Goal: Task Accomplishment & Management: Use online tool/utility

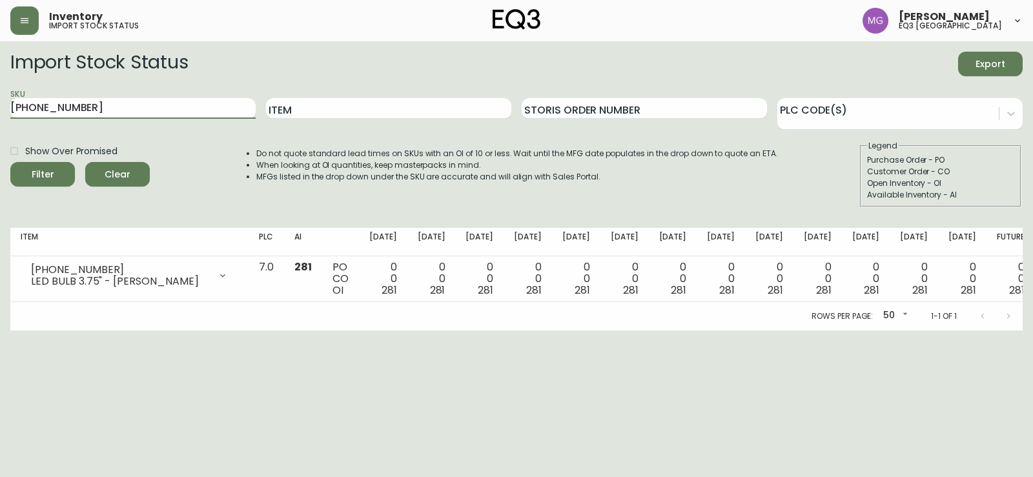
drag, startPoint x: 0, startPoint y: 0, endPoint x: 0, endPoint y: 159, distance: 158.9
click at [0, 159] on main "Import Stock Status Export SKU [PHONE_NUMBER] Item Storis Order Number PLC Code…" at bounding box center [516, 185] width 1033 height 289
click at [10, 162] on button "Filter" at bounding box center [42, 174] width 65 height 25
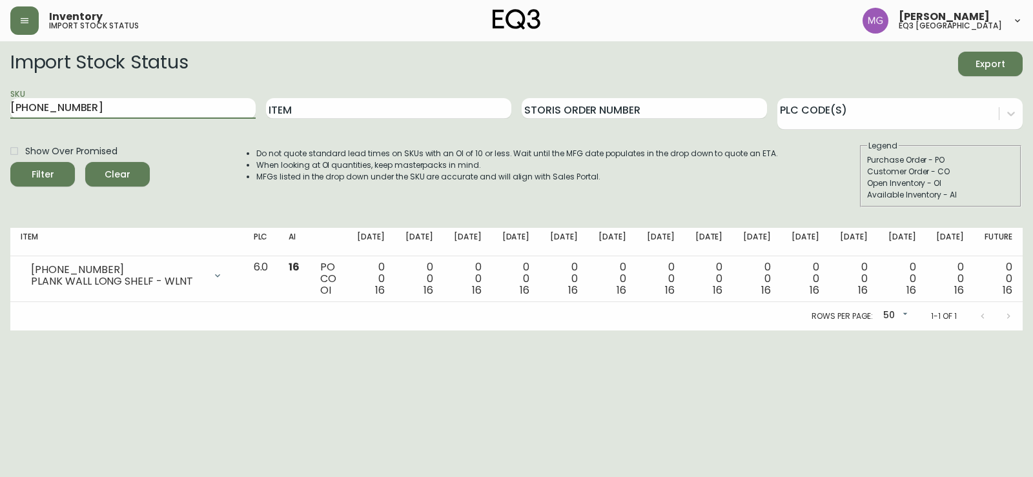
drag, startPoint x: 155, startPoint y: 103, endPoint x: 0, endPoint y: 141, distance: 159.8
click at [0, 141] on main "Import Stock Status Export SKU [PHONE_NUMBER] Item Storis Order Number PLC Code…" at bounding box center [516, 185] width 1033 height 289
paste input "29-13-B"
click at [10, 162] on button "Filter" at bounding box center [42, 174] width 65 height 25
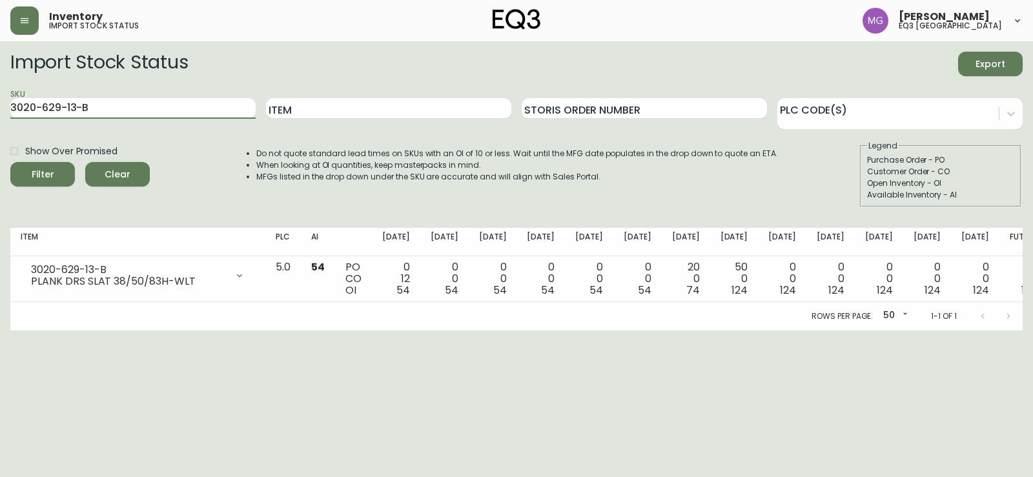
drag, startPoint x: 134, startPoint y: 105, endPoint x: 0, endPoint y: 111, distance: 134.5
click at [0, 111] on main "Import Stock Status Export SKU 3020-629-13-B Item Storis Order Number PLC Code(…" at bounding box center [516, 185] width 1033 height 289
paste input "[PHONE_NUMBER]"
type input "[PHONE_NUMBER]"
click at [10, 162] on button "Filter" at bounding box center [42, 174] width 65 height 25
